Goal: Task Accomplishment & Management: Manage account settings

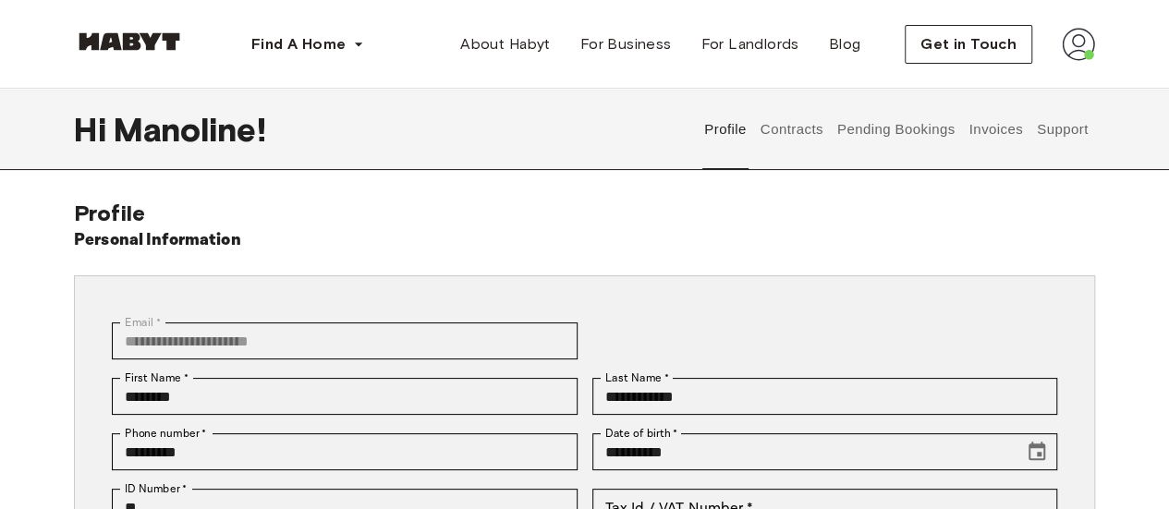
click at [789, 127] on button "Contracts" at bounding box center [791, 129] width 67 height 81
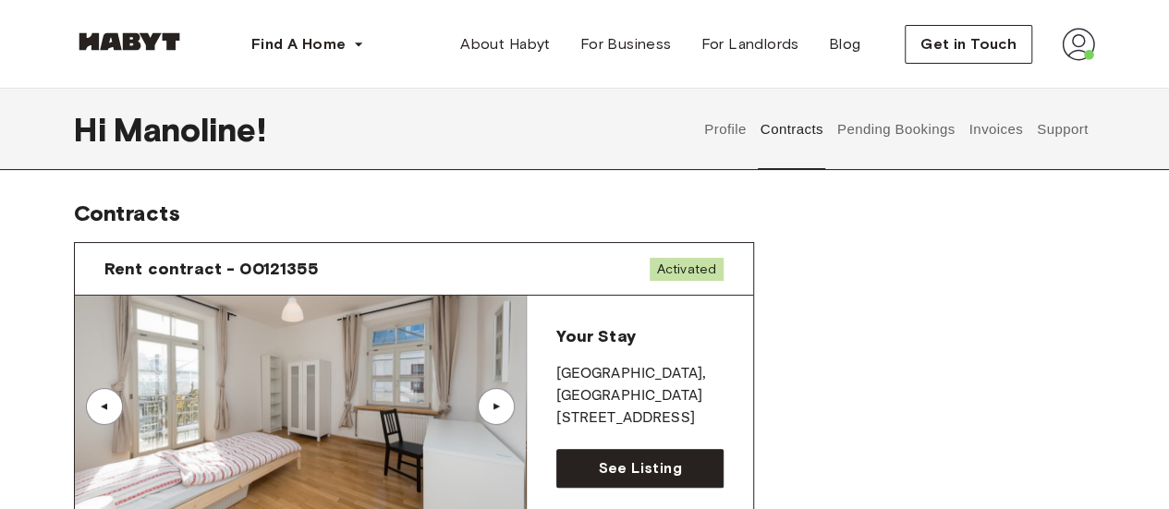
click at [988, 130] on button "Invoices" at bounding box center [996, 129] width 58 height 81
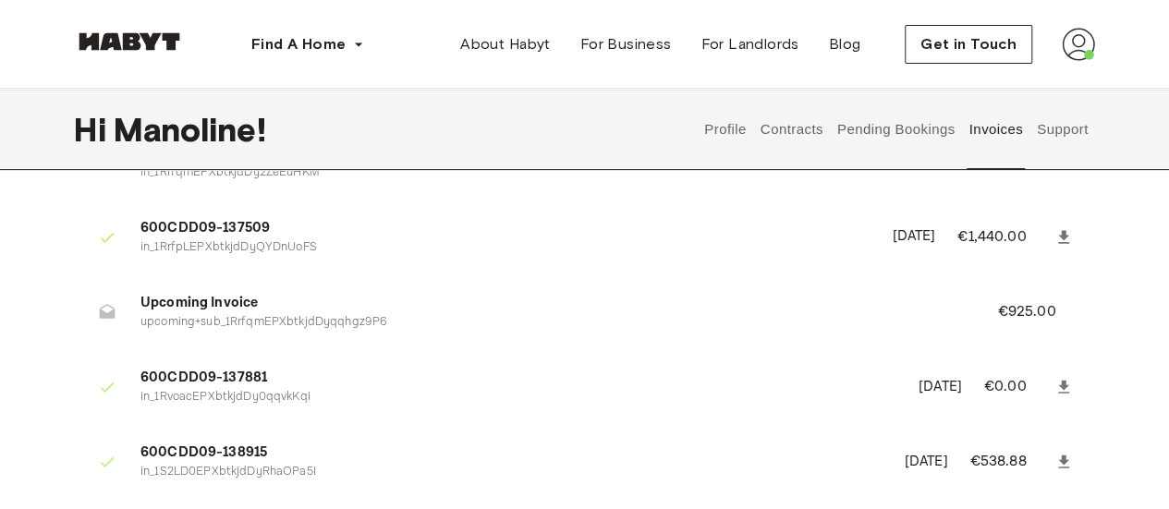
scroll to position [201, 0]
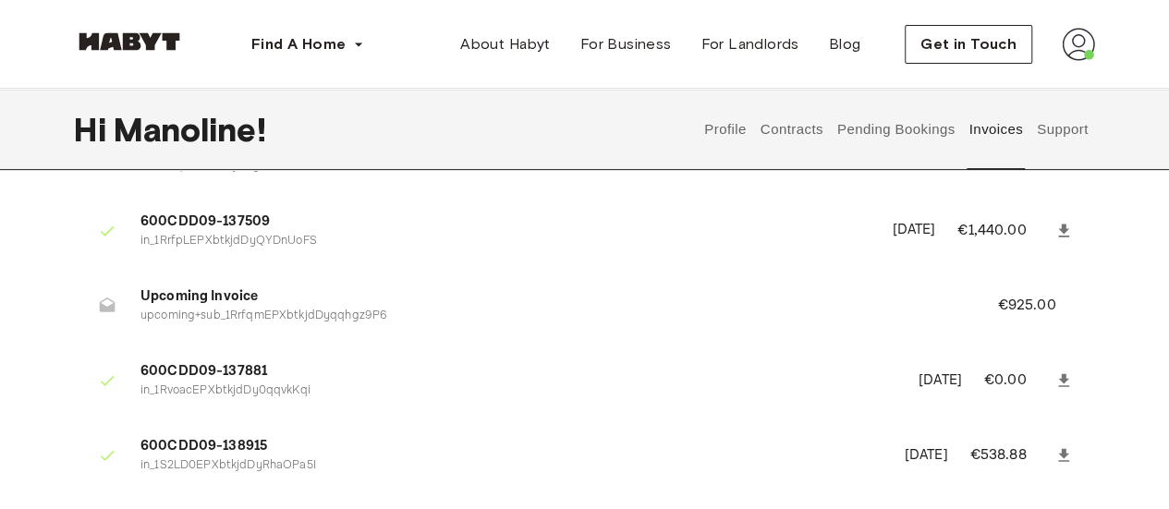
click at [251, 445] on span "600CDD09-138915" at bounding box center [511, 446] width 742 height 21
click at [1059, 451] on icon at bounding box center [1064, 455] width 18 height 18
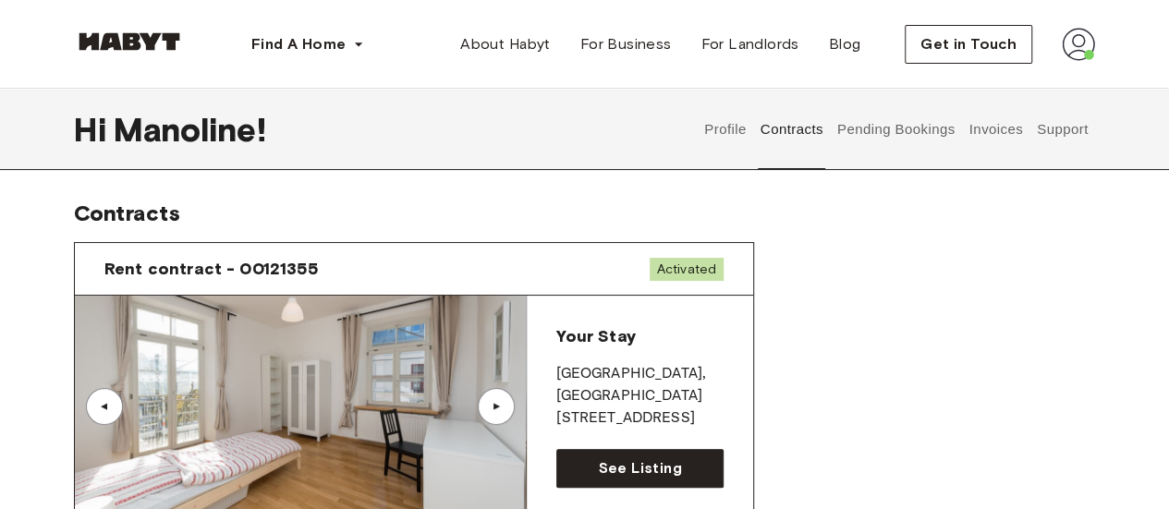
scroll to position [8, 0]
